Goal: Task Accomplishment & Management: Manage account settings

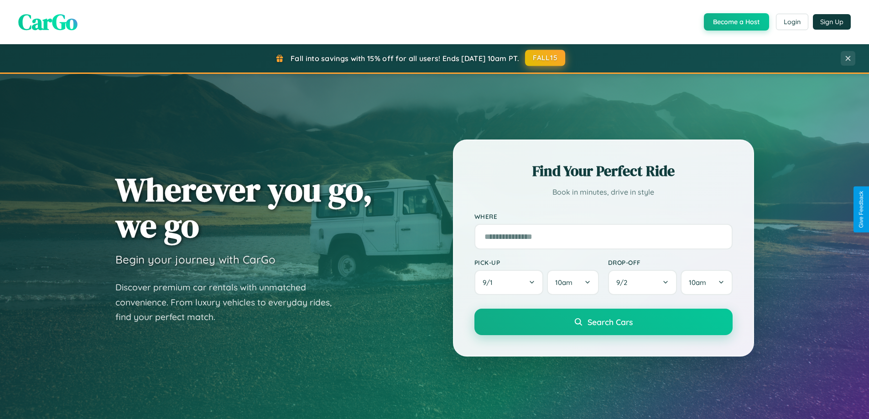
click at [546, 58] on button "FALL15" at bounding box center [545, 58] width 40 height 16
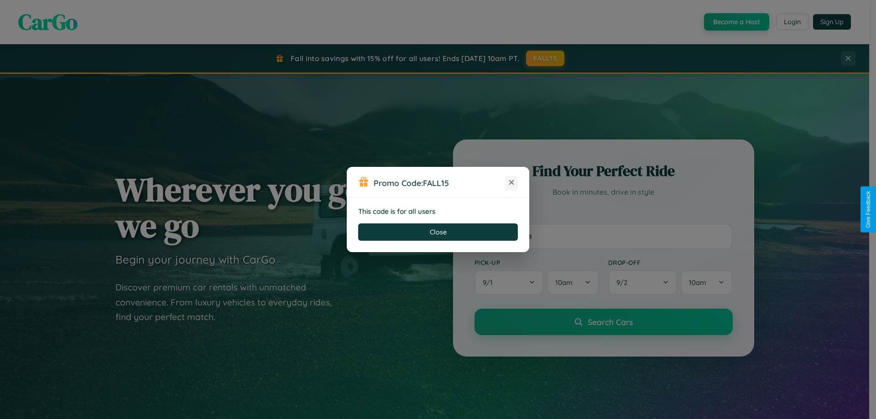
click at [511, 183] on icon at bounding box center [511, 182] width 9 height 9
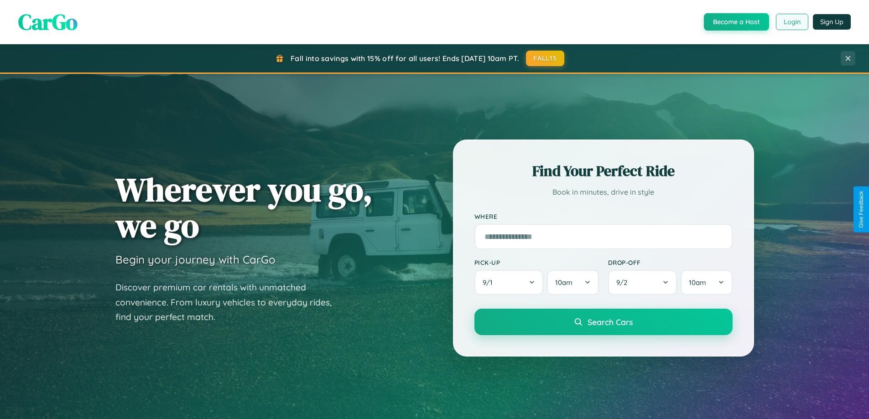
click at [791, 22] on button "Login" at bounding box center [792, 22] width 32 height 16
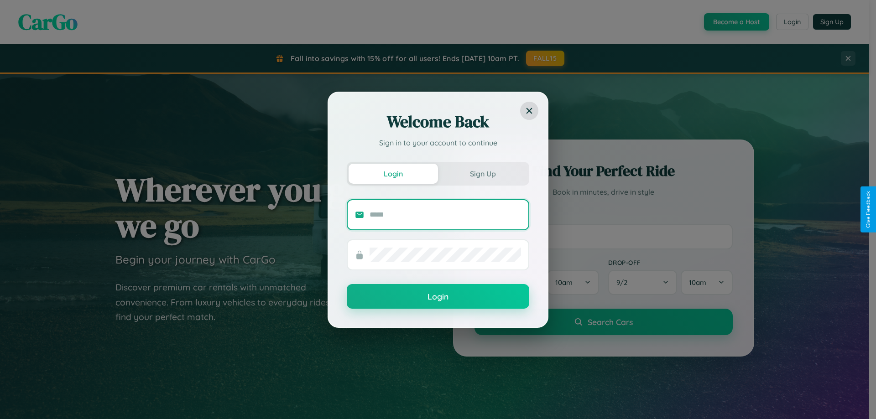
click at [445, 214] on input "text" at bounding box center [444, 215] width 151 height 15
type input "**********"
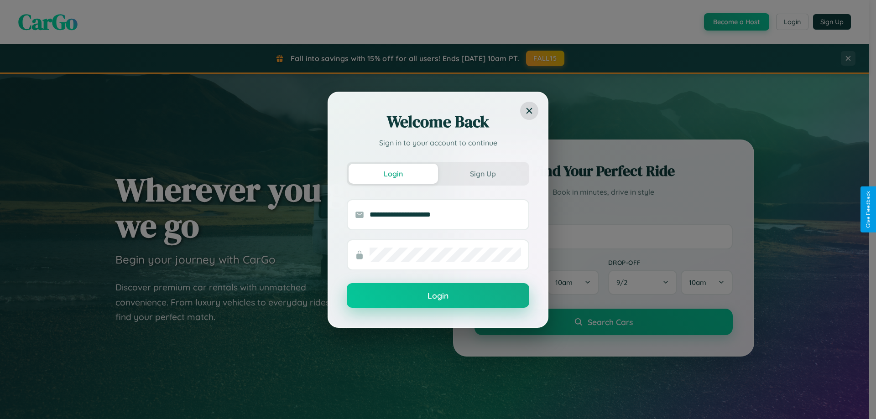
click at [438, 296] on button "Login" at bounding box center [438, 295] width 182 height 25
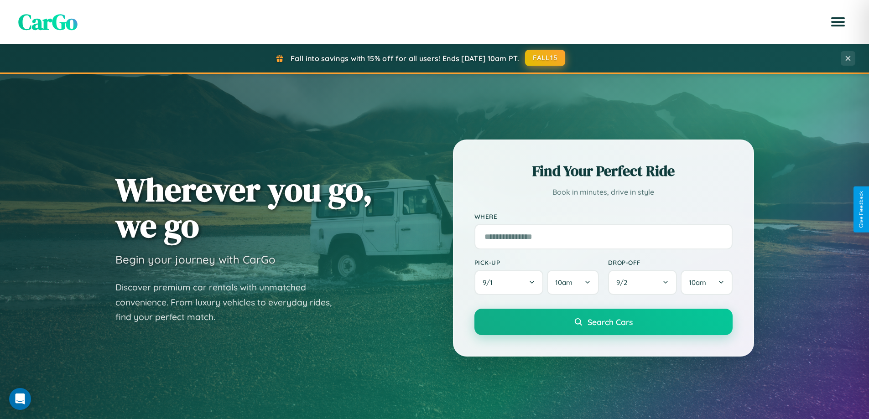
click at [546, 58] on button "FALL15" at bounding box center [545, 58] width 40 height 16
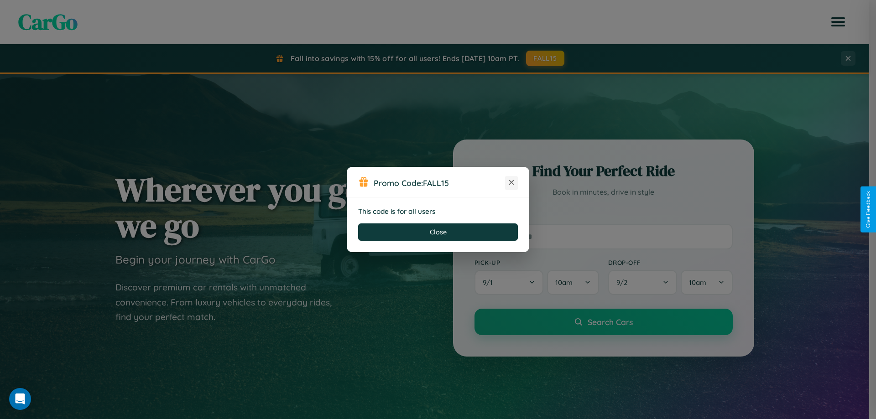
click at [511, 183] on icon at bounding box center [511, 182] width 9 height 9
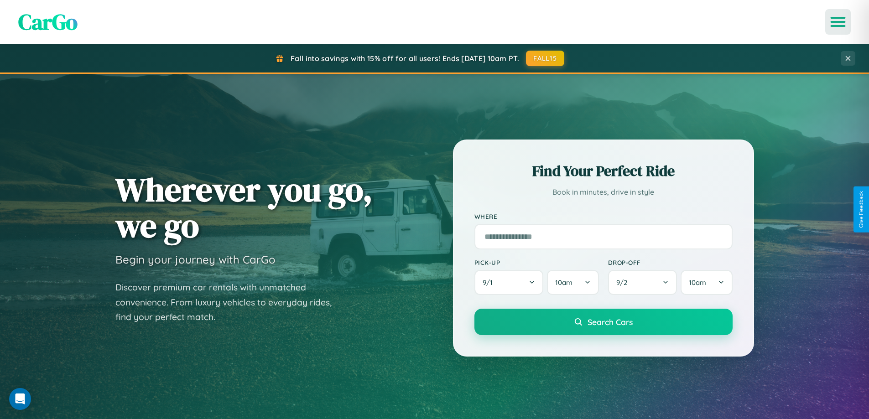
click at [838, 22] on icon "Open menu" at bounding box center [838, 22] width 13 height 8
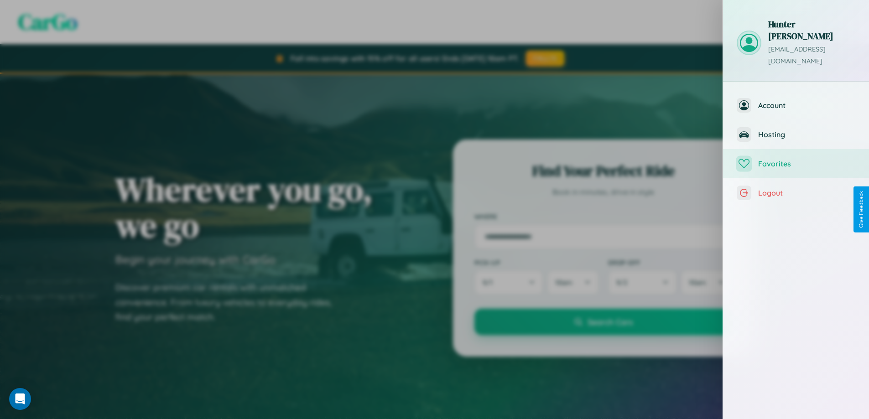
click at [796, 159] on span "Favorites" at bounding box center [806, 163] width 97 height 9
